Goal: Information Seeking & Learning: Learn about a topic

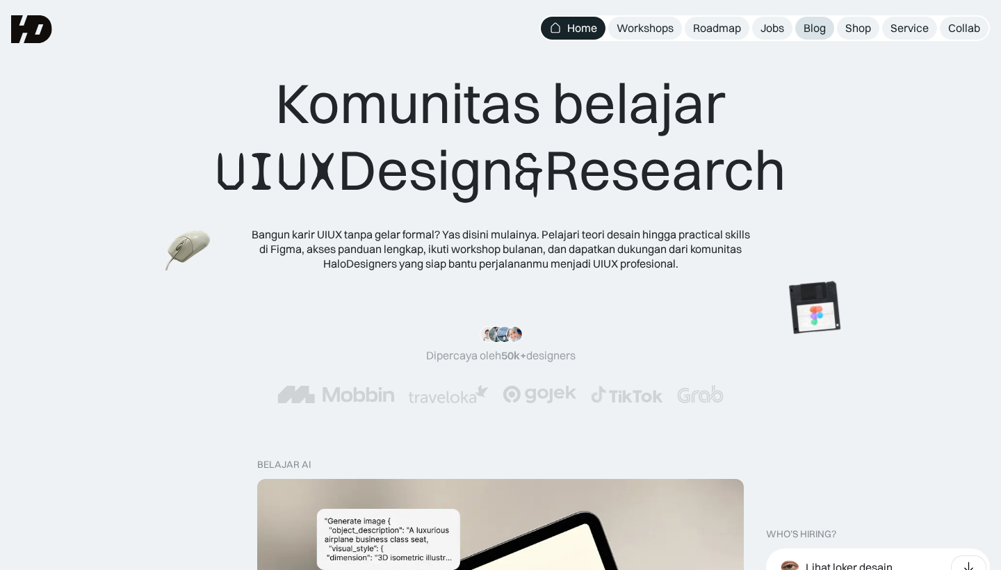
click at [809, 33] on div "Blog" at bounding box center [815, 28] width 22 height 15
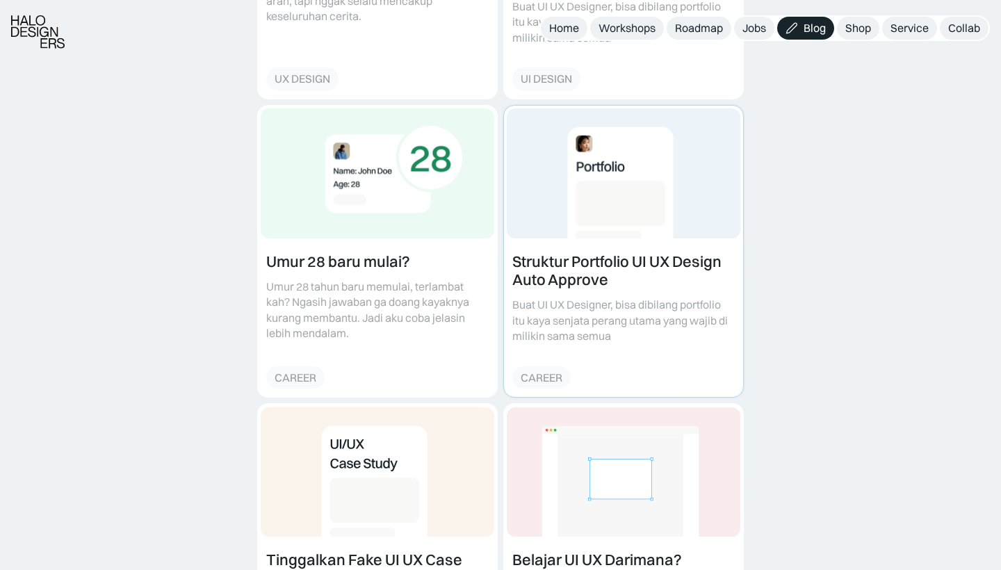
scroll to position [752, 0]
click at [697, 234] on link at bounding box center [623, 251] width 239 height 292
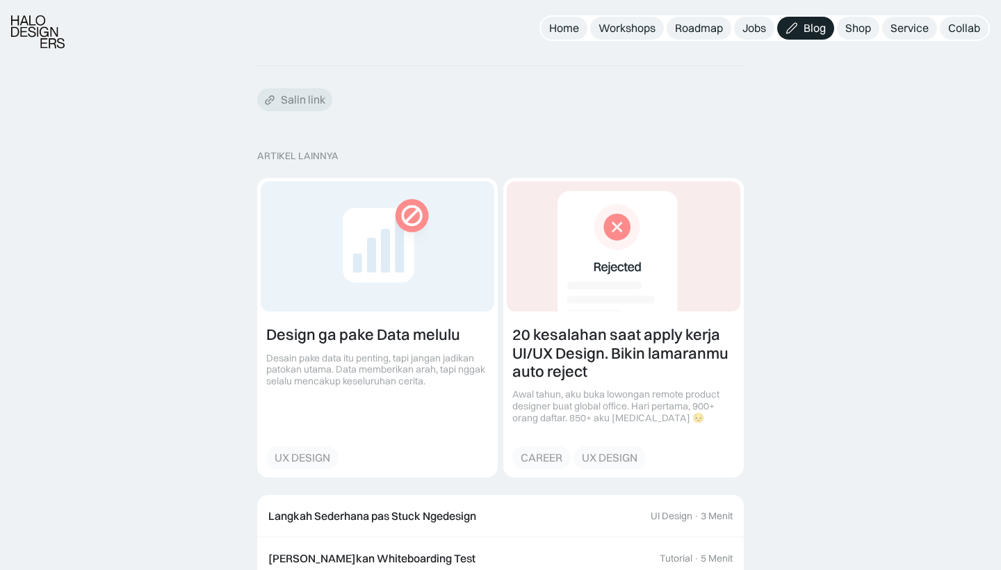
scroll to position [2886, 0]
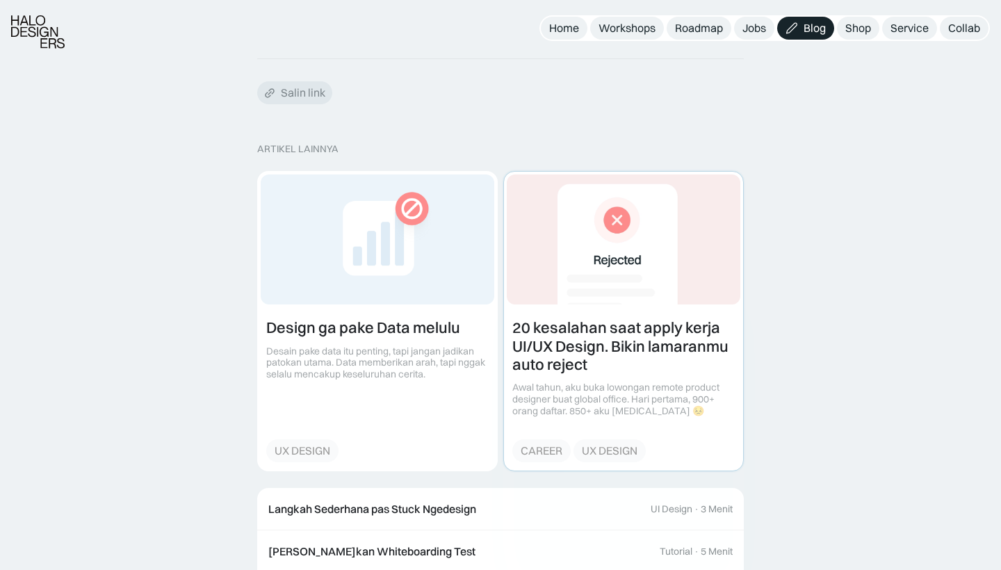
click at [695, 250] on link at bounding box center [623, 321] width 239 height 298
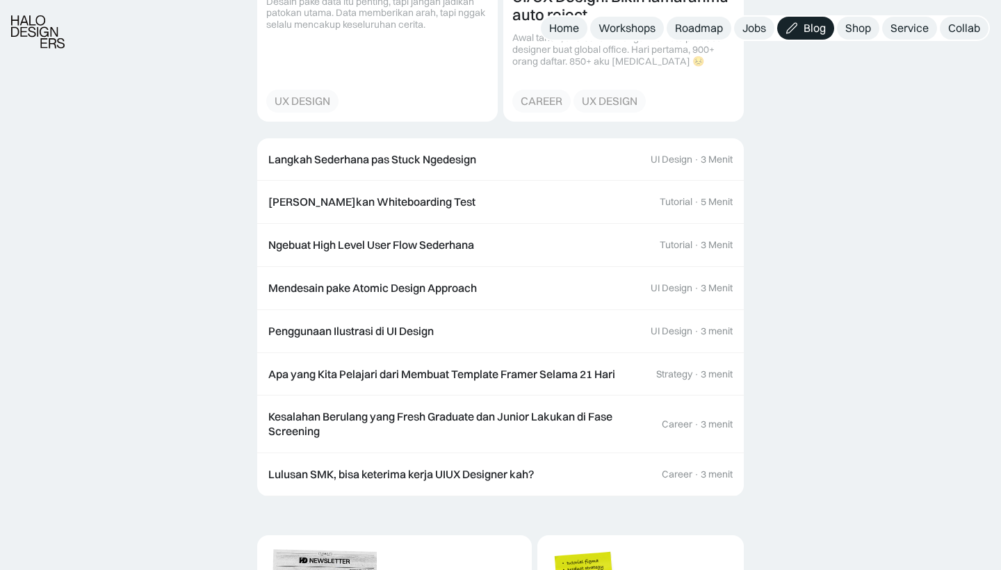
scroll to position [3237, 0]
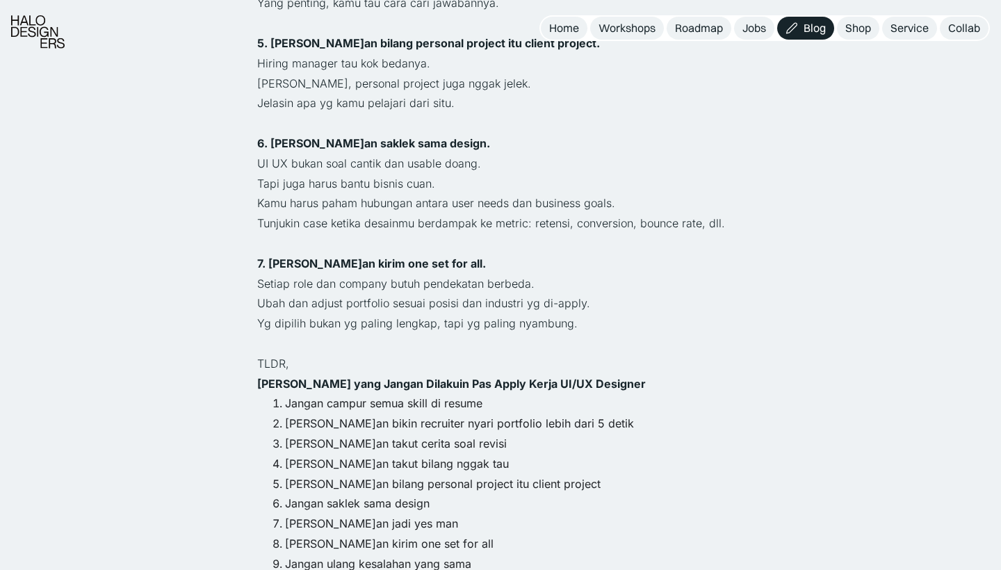
scroll to position [1201, 0]
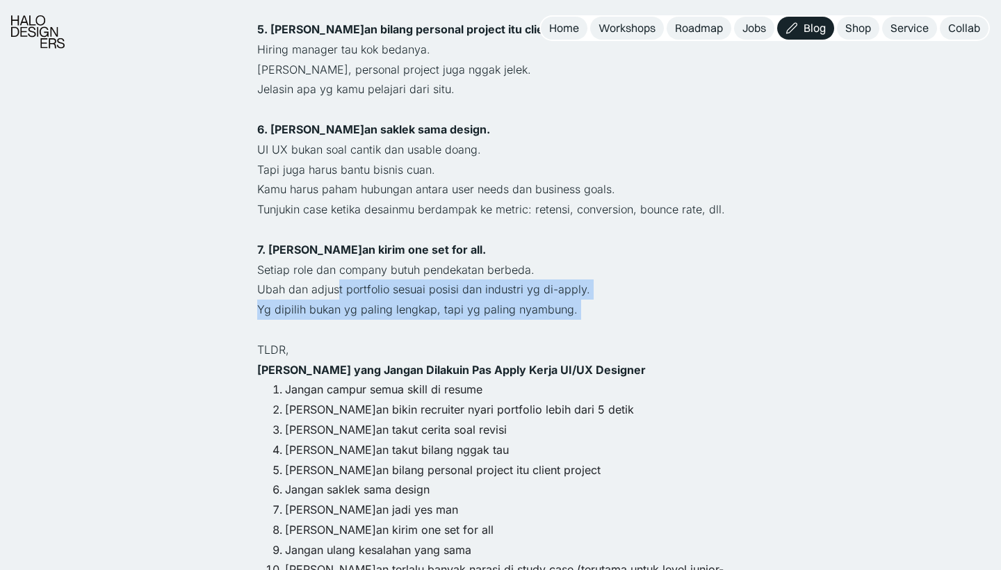
drag, startPoint x: 337, startPoint y: 226, endPoint x: 558, endPoint y: 257, distance: 223.2
click at [558, 256] on div "Tips udah banyak yg ngasih di instagram. Tapi yg sering bikin gagal justru hal2…" at bounding box center [500, 199] width 487 height 1642
click at [558, 320] on p "‍" at bounding box center [500, 330] width 487 height 20
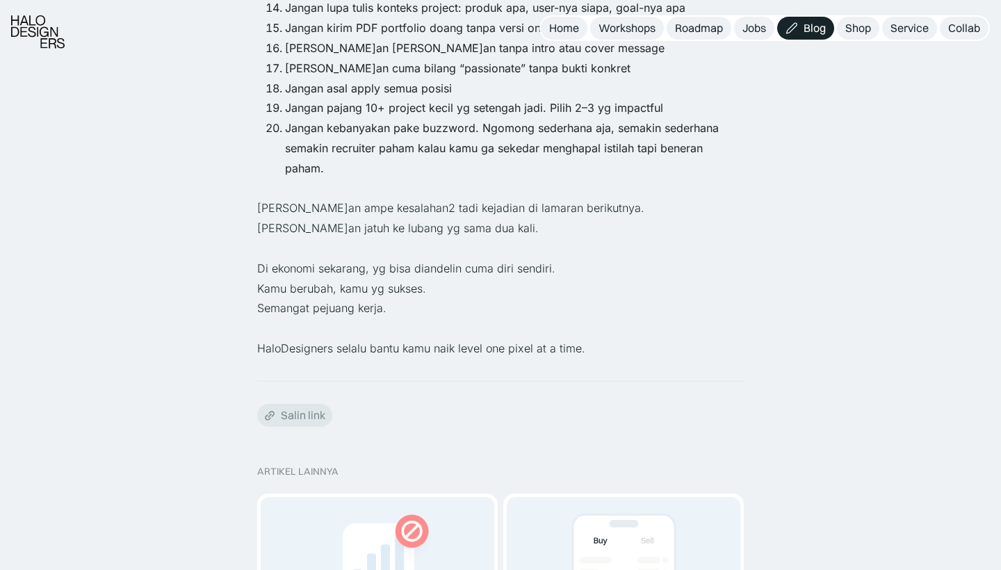
scroll to position [1864, 0]
